Goal: Task Accomplishment & Management: Manage account settings

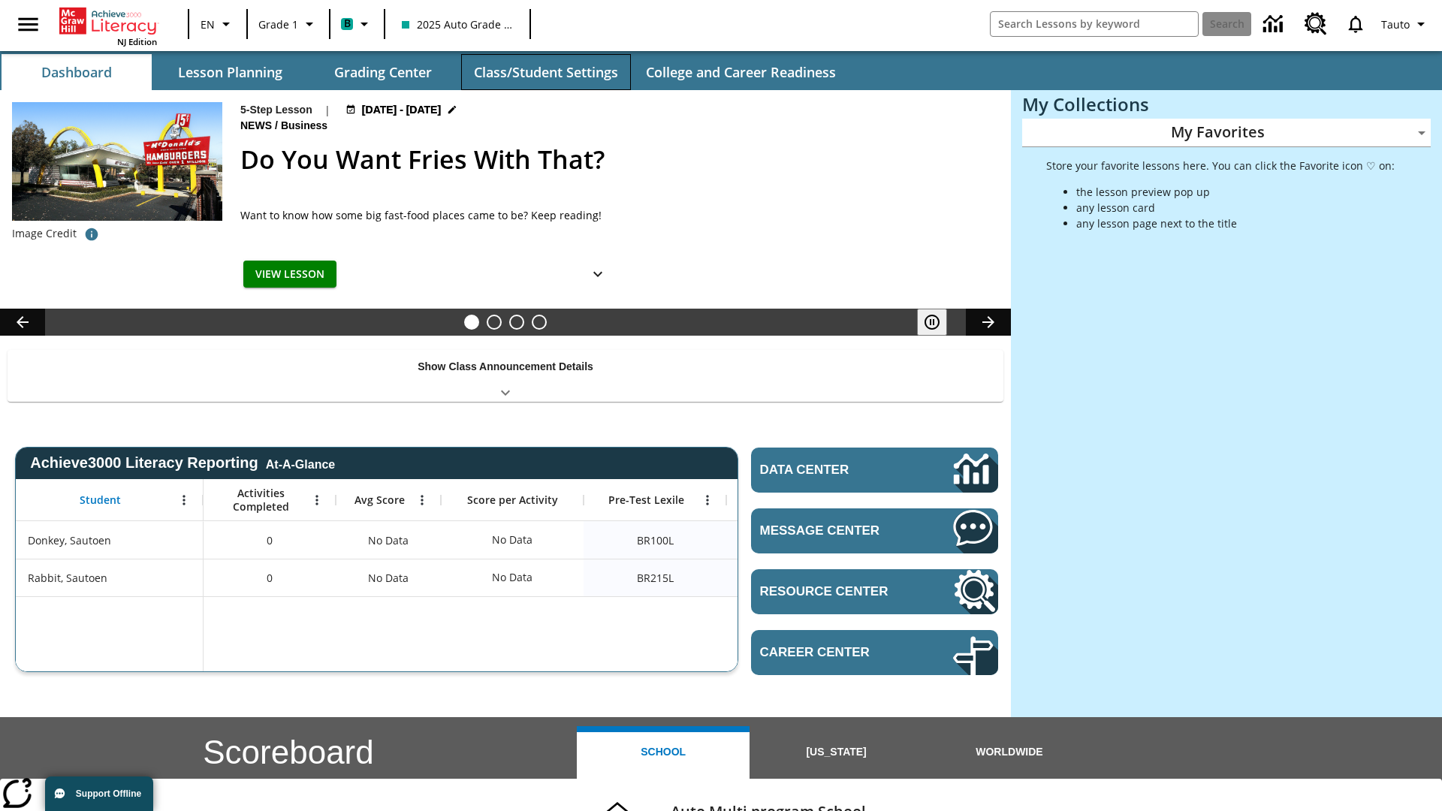
click at [545, 72] on button "Class/Student Settings" at bounding box center [546, 72] width 170 height 36
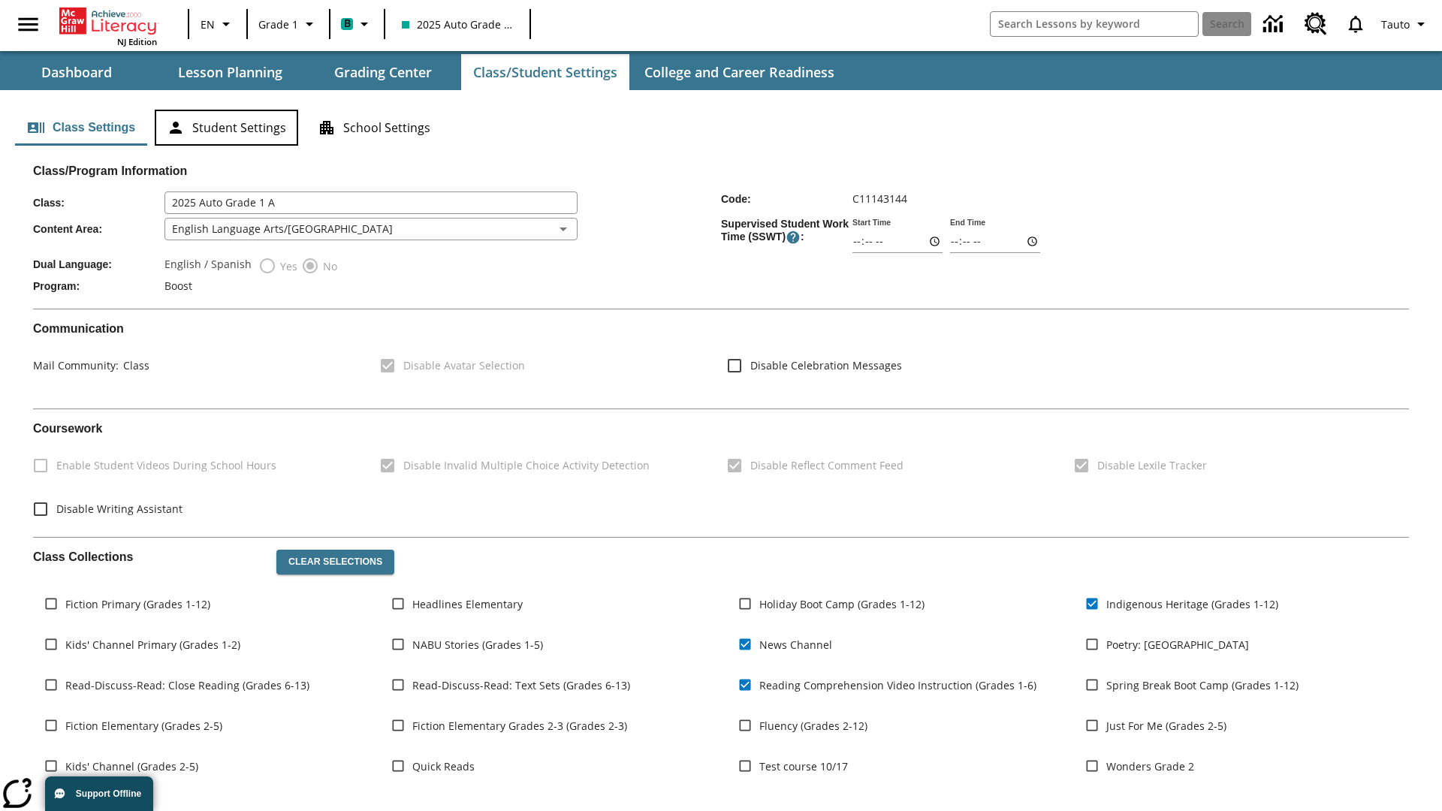
click at [226, 128] on button "Student Settings" at bounding box center [226, 128] width 143 height 36
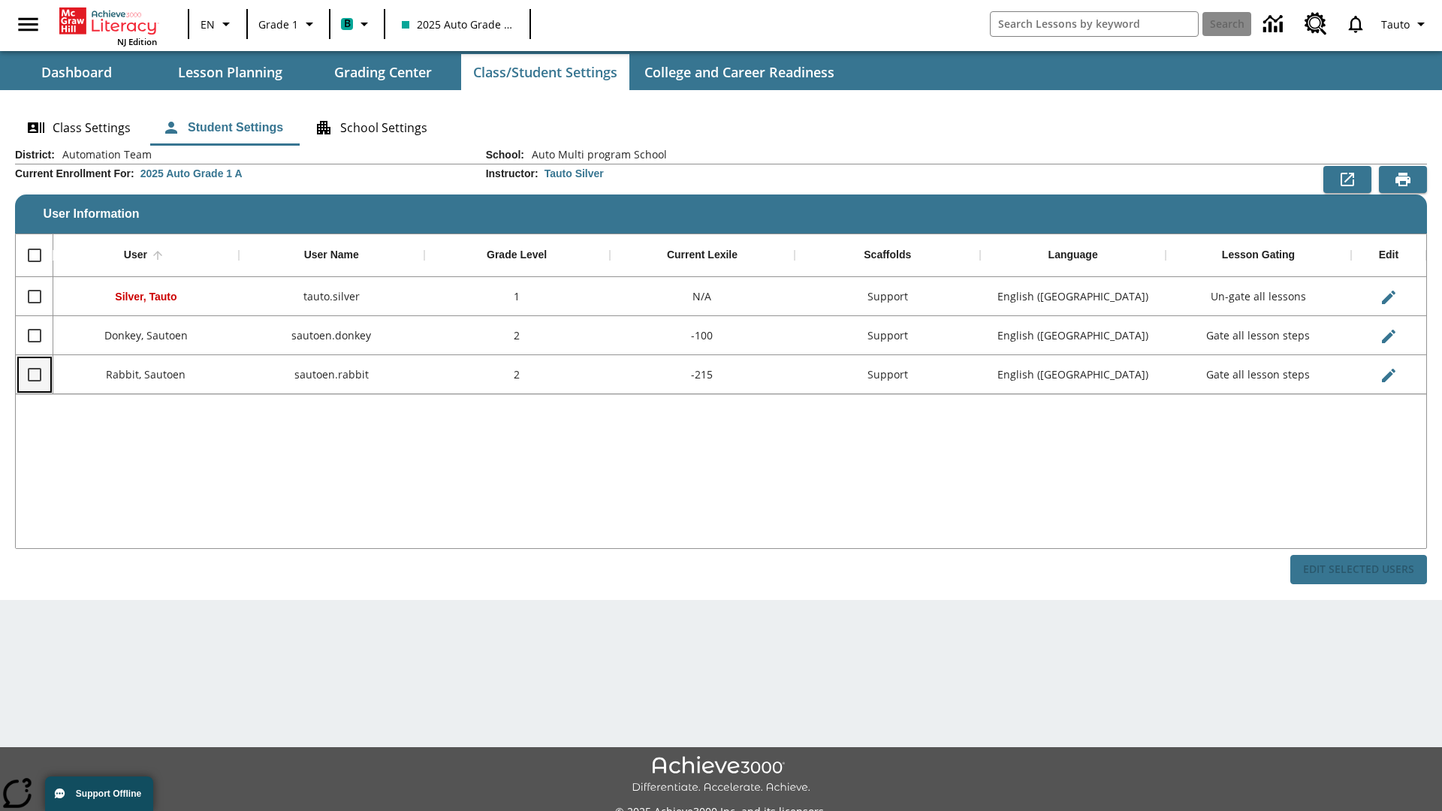
click at [34, 374] on input "Select row" at bounding box center [35, 375] width 32 height 32
checkbox input "true"
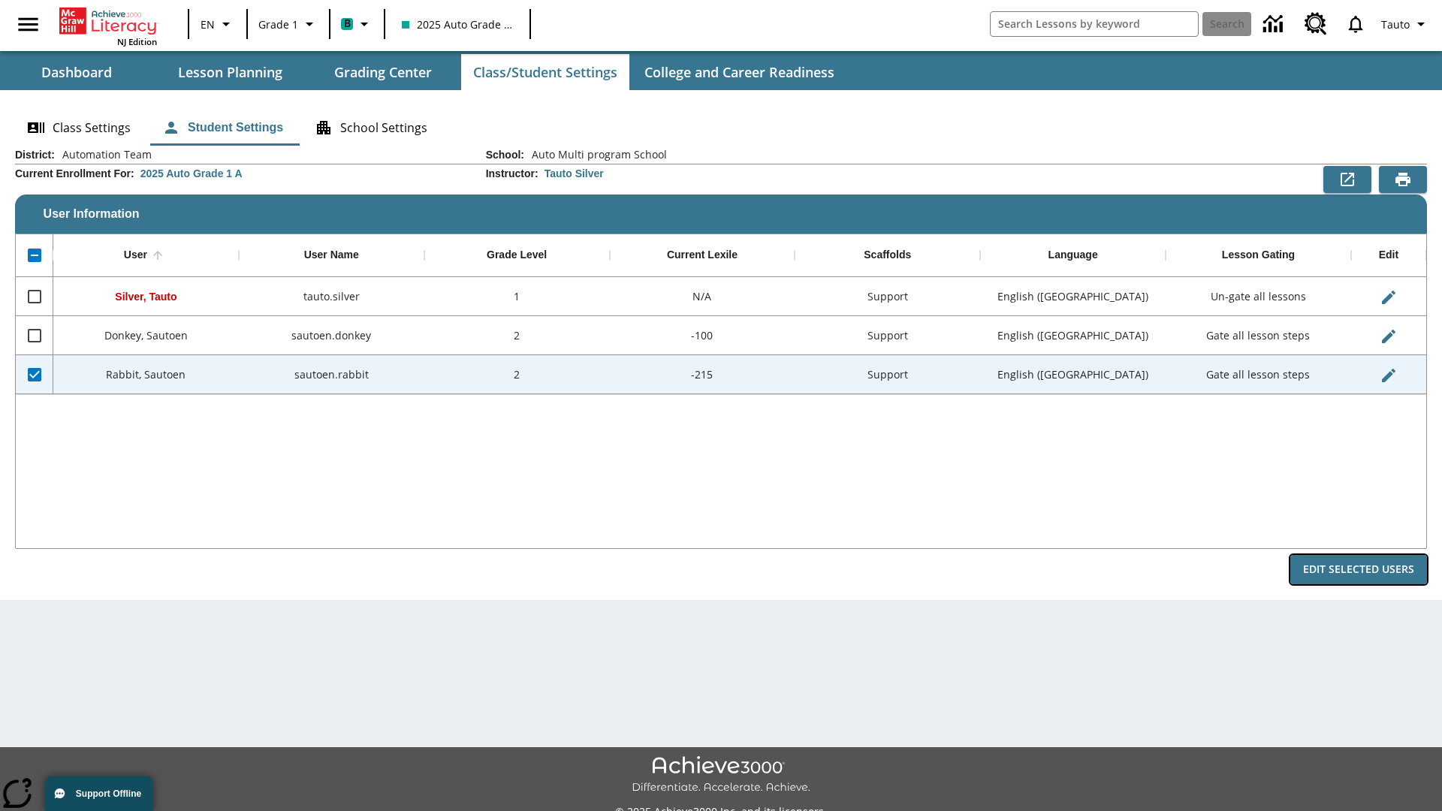
click at [1359, 569] on button "Edit Selected Users" at bounding box center [1358, 569] width 137 height 29
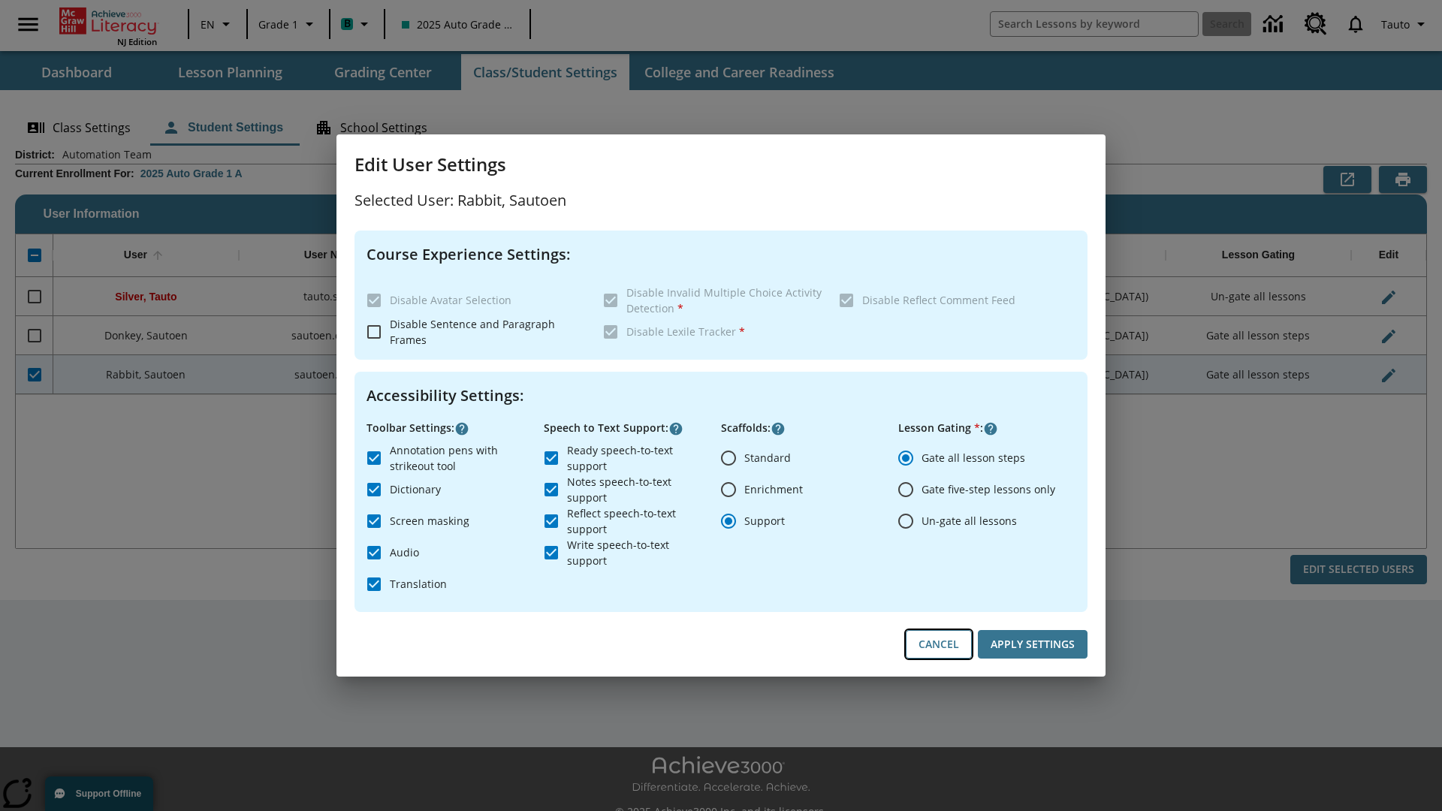
click at [939, 644] on button "Cancel" at bounding box center [939, 644] width 66 height 29
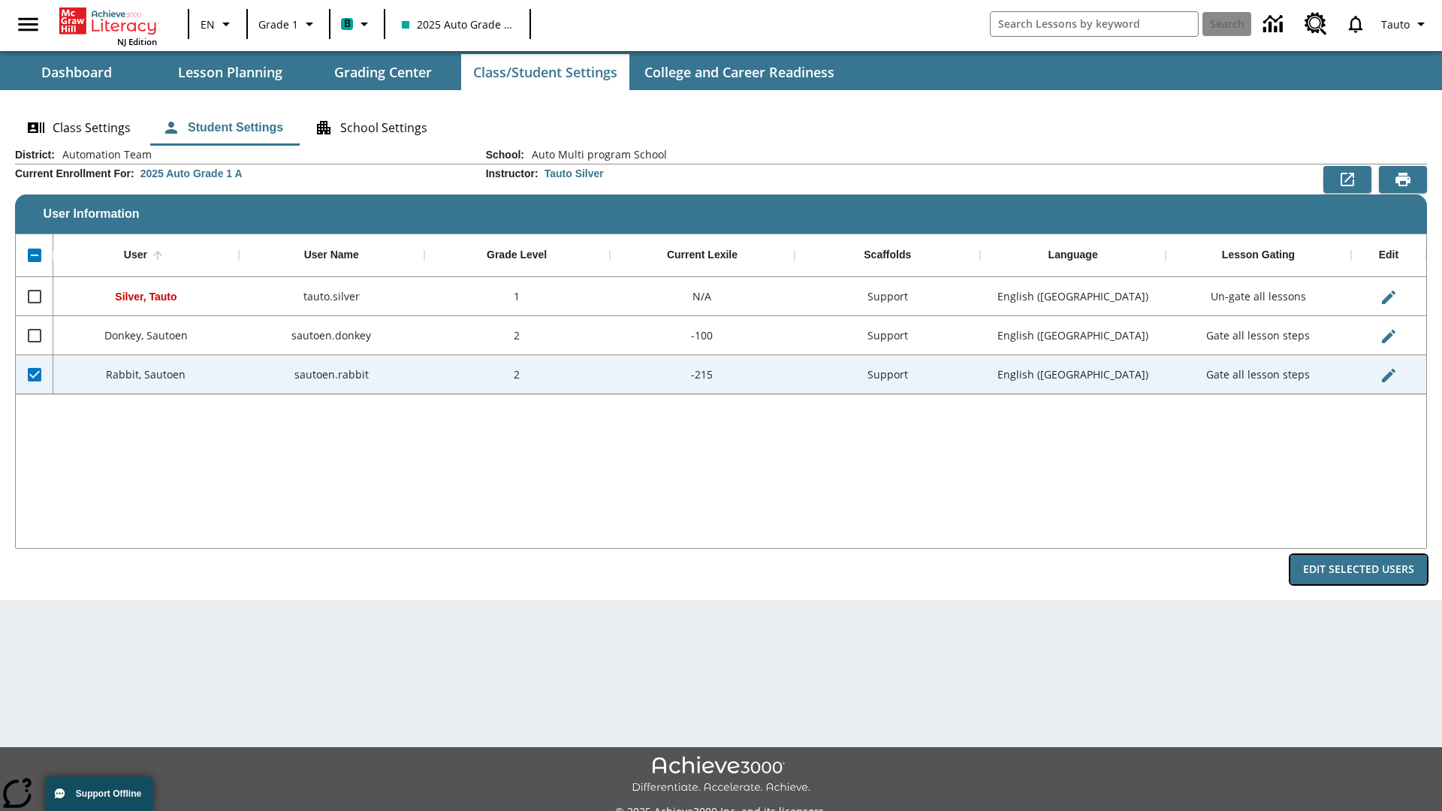
click at [1359, 569] on button "Edit Selected Users" at bounding box center [1358, 569] width 137 height 29
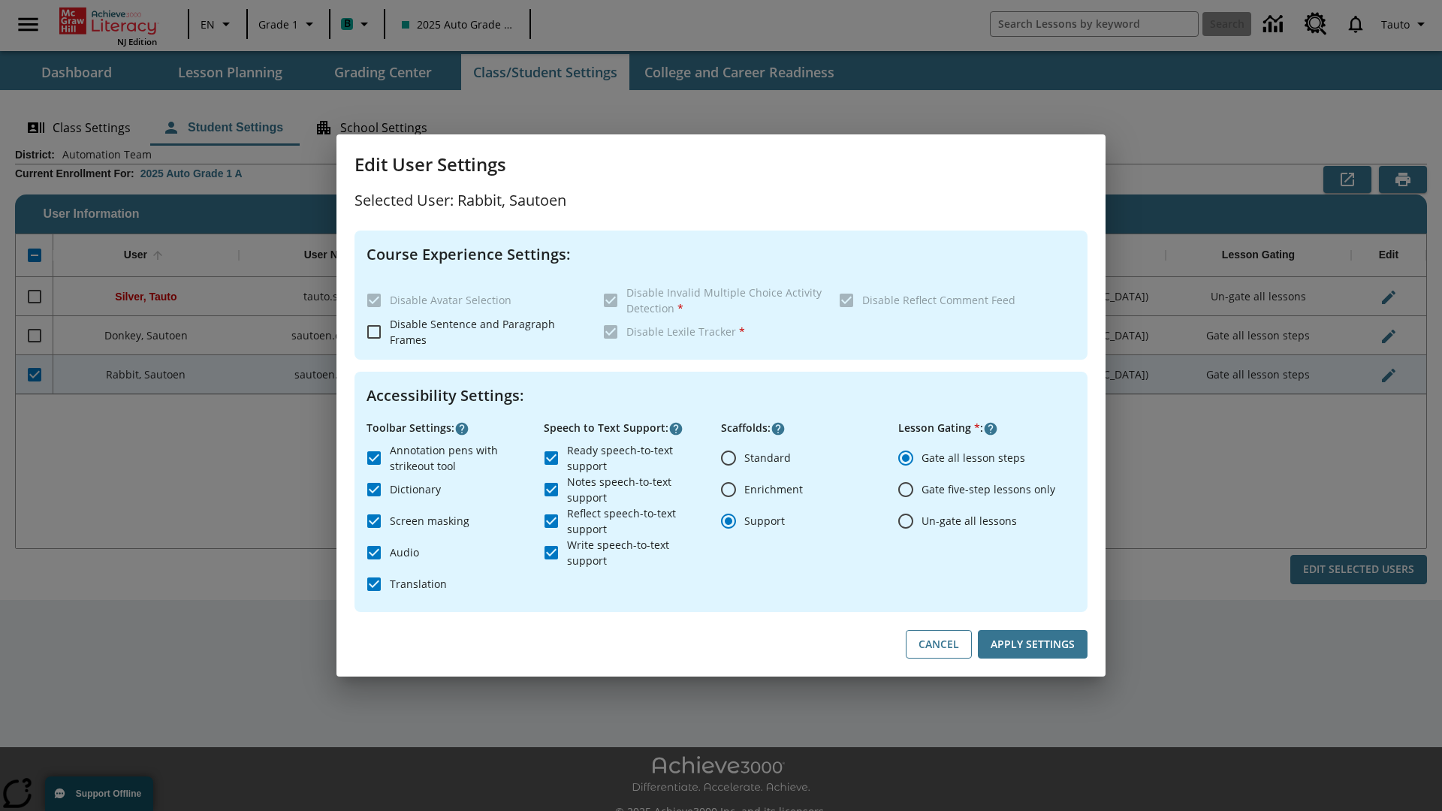
click at [551, 457] on input "Ready speech-to-text support" at bounding box center [552, 458] width 32 height 32
click at [1033, 644] on button "Apply Settings" at bounding box center [1033, 644] width 110 height 29
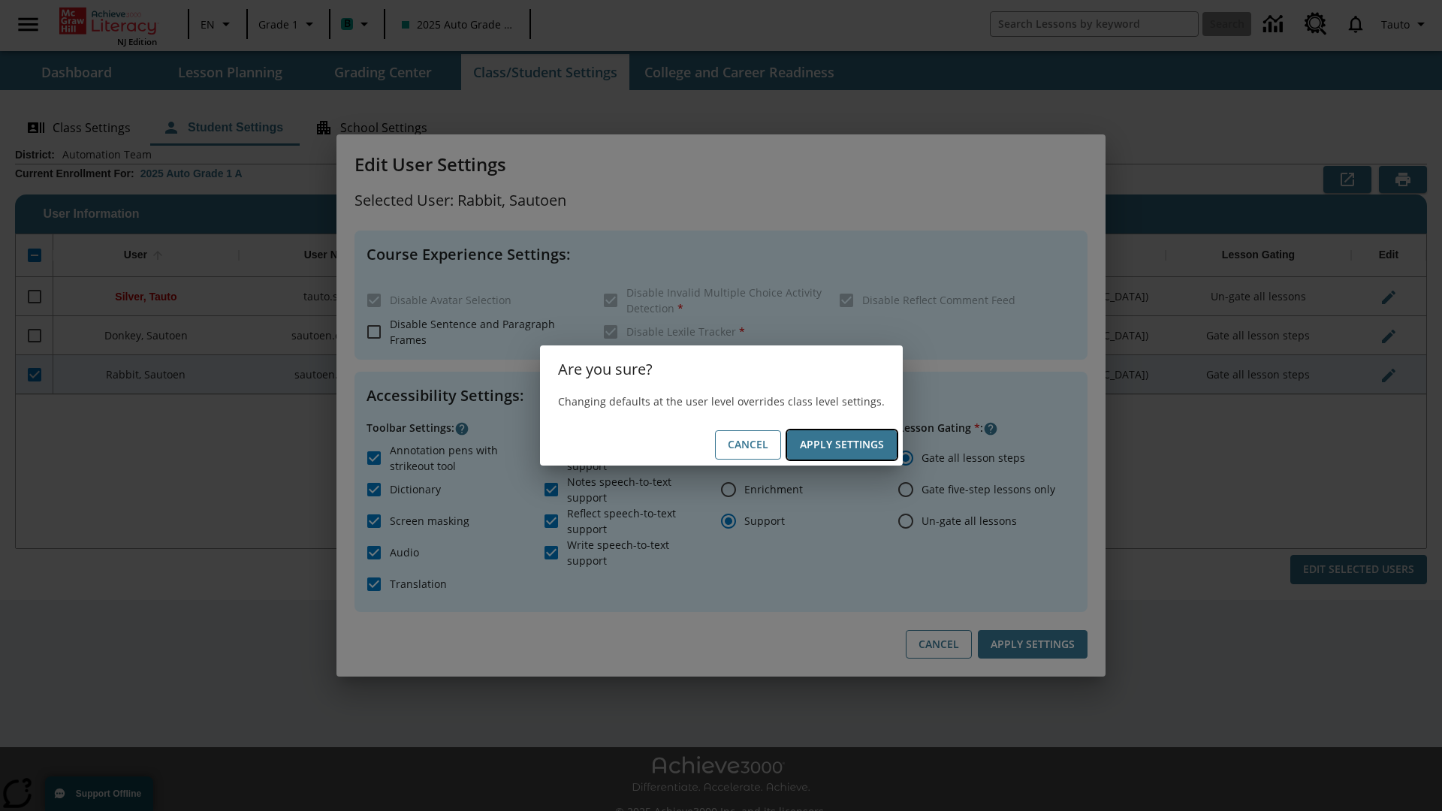
click at [841, 445] on button "Apply Settings" at bounding box center [842, 444] width 110 height 29
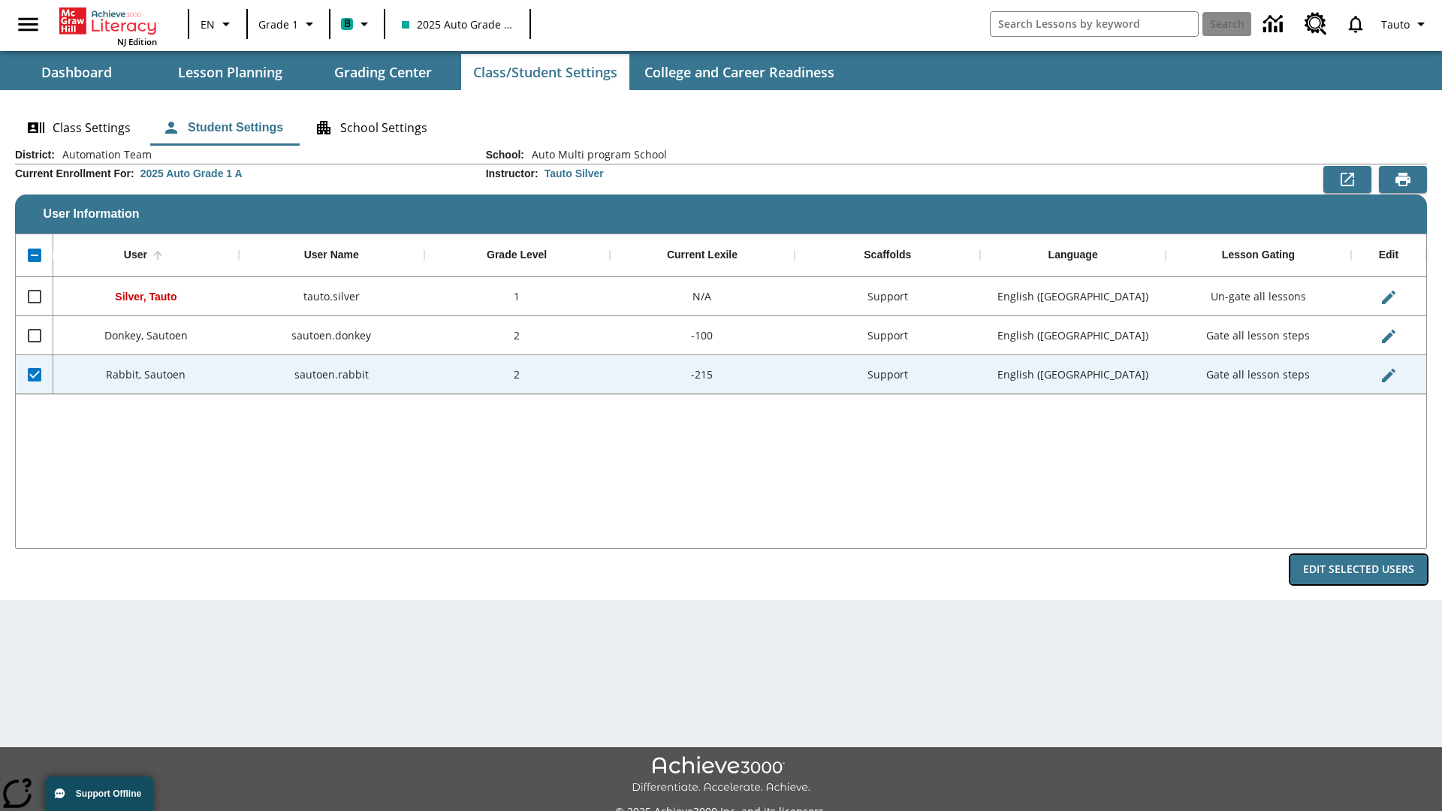
checkbox input "true"
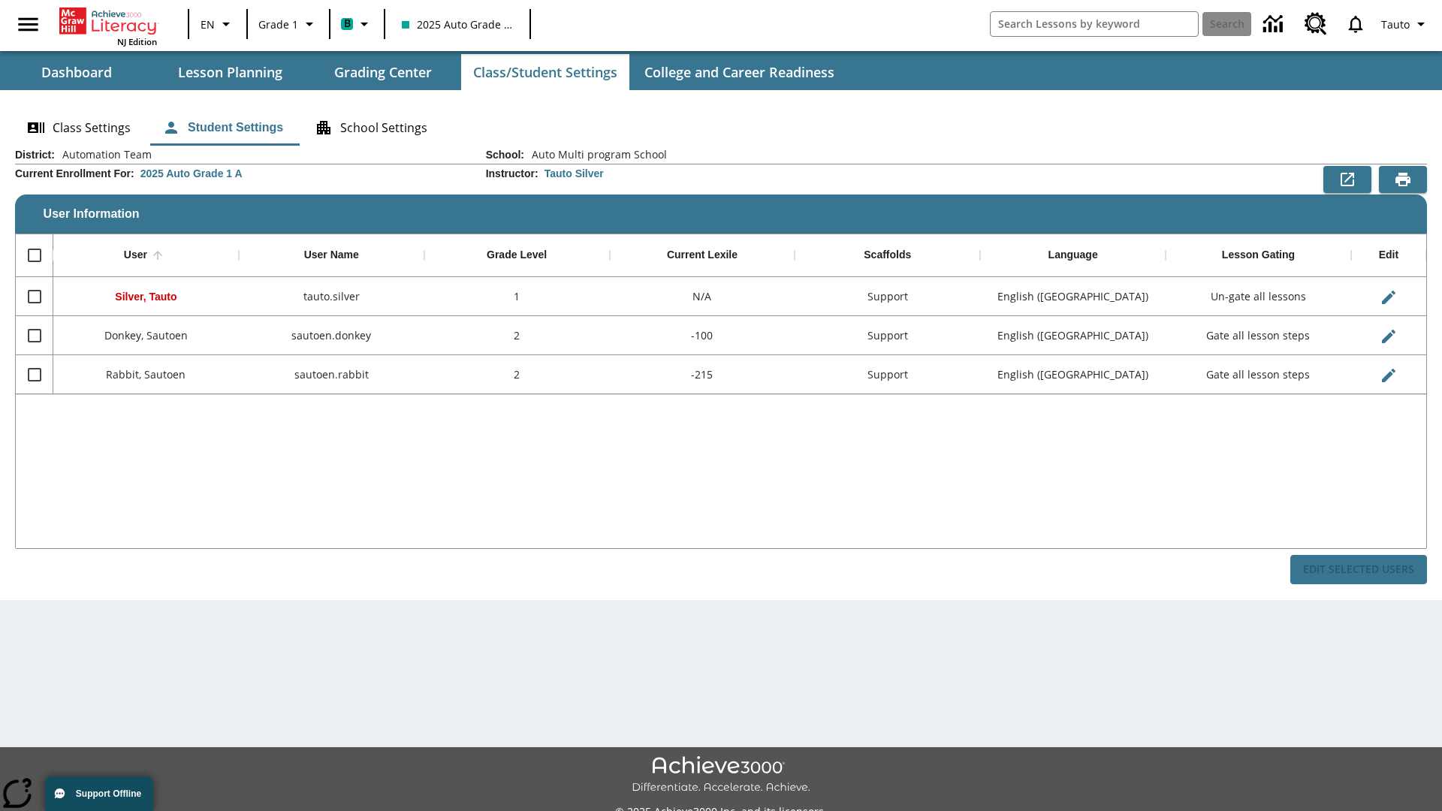
checkbox input "false"
click at [34, 374] on input "Select row" at bounding box center [35, 375] width 32 height 32
checkbox input "true"
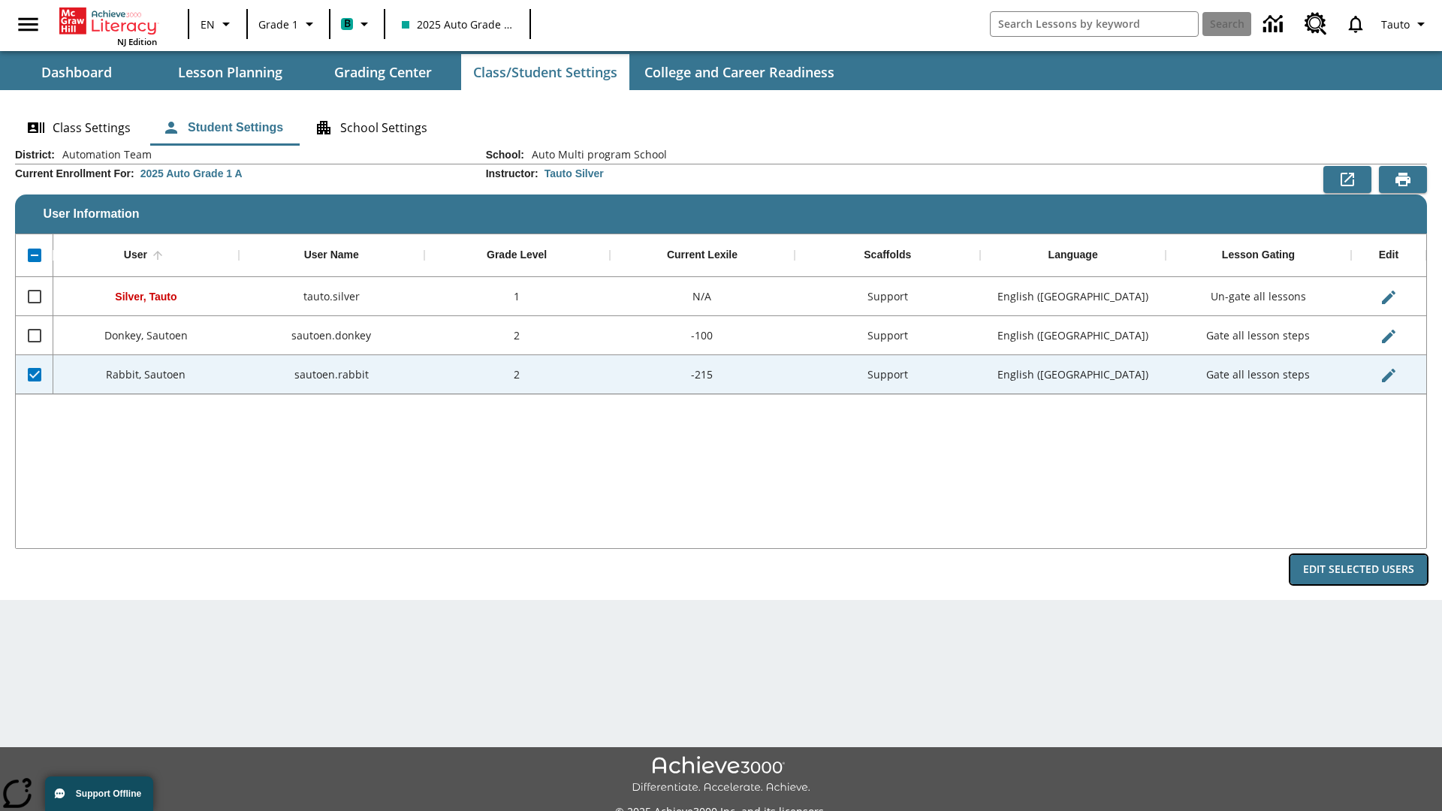
click at [1359, 569] on button "Edit Selected Users" at bounding box center [1358, 569] width 137 height 29
